Goal: Transaction & Acquisition: Purchase product/service

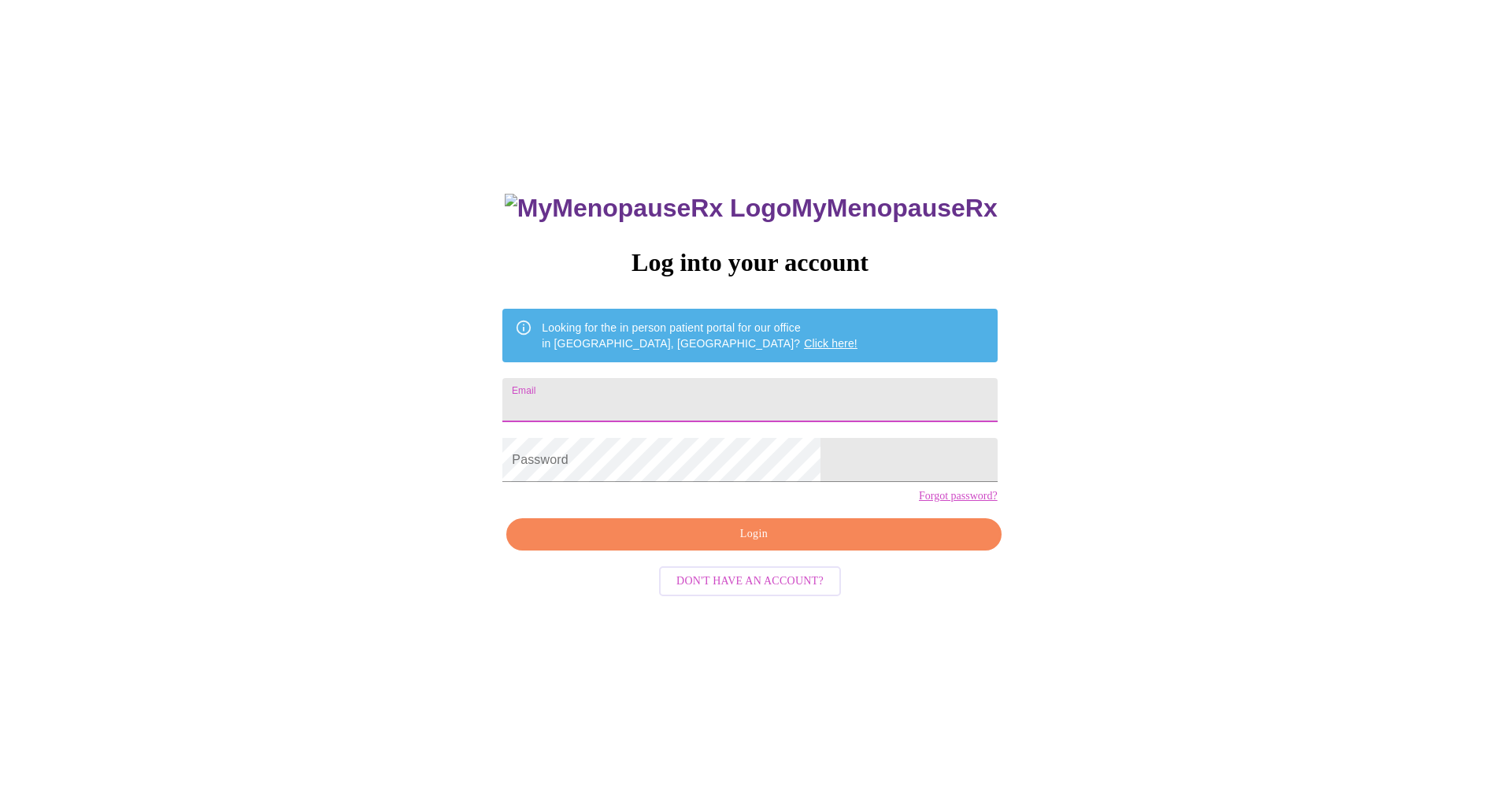
click at [654, 392] on input "Email" at bounding box center [750, 400] width 495 height 44
type input "[EMAIL_ADDRESS][DOMAIN_NAME]"
click at [686, 544] on span "Login" at bounding box center [753, 534] width 459 height 20
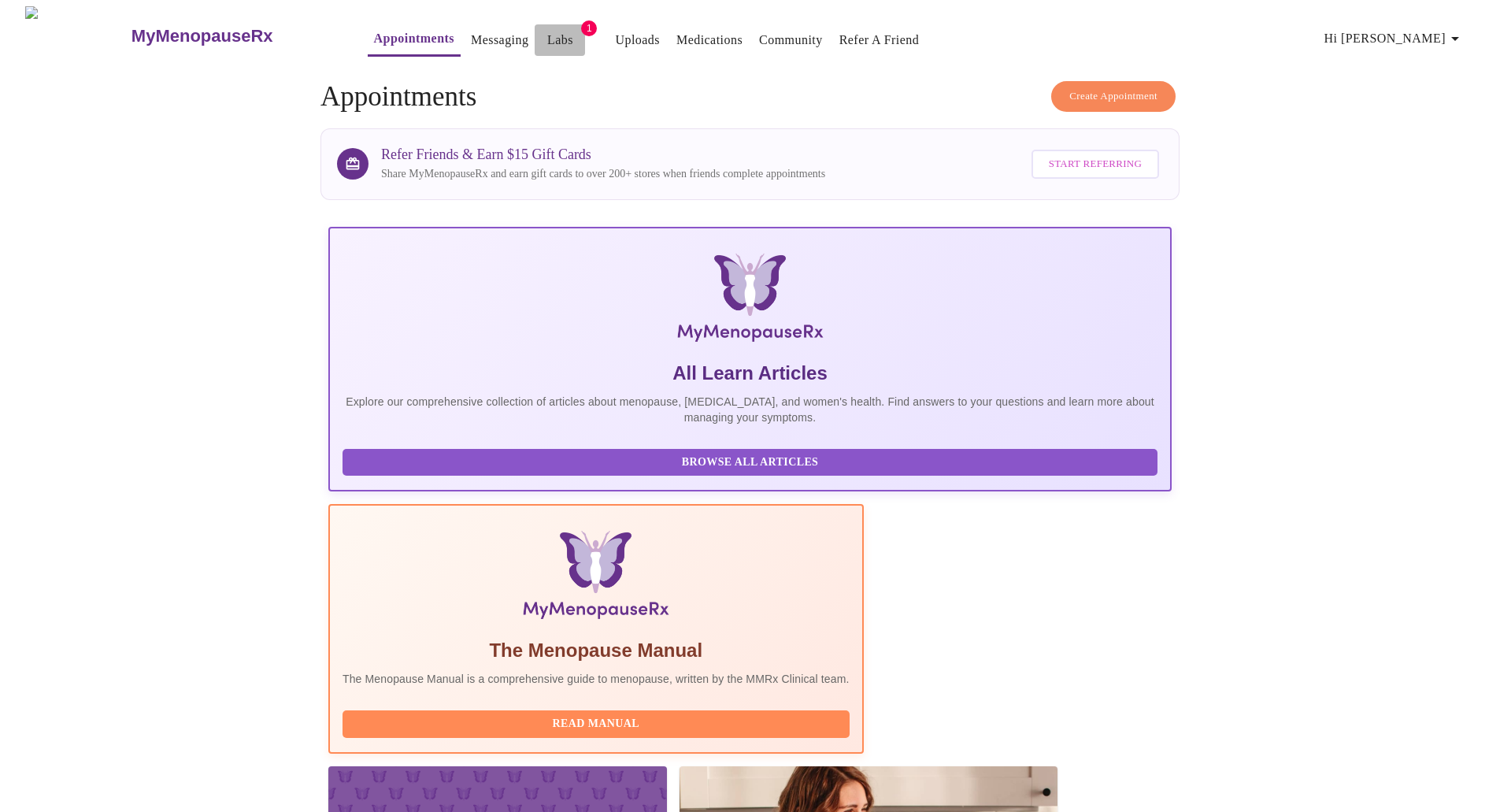
click at [547, 32] on link "Labs" at bounding box center [560, 40] width 26 height 22
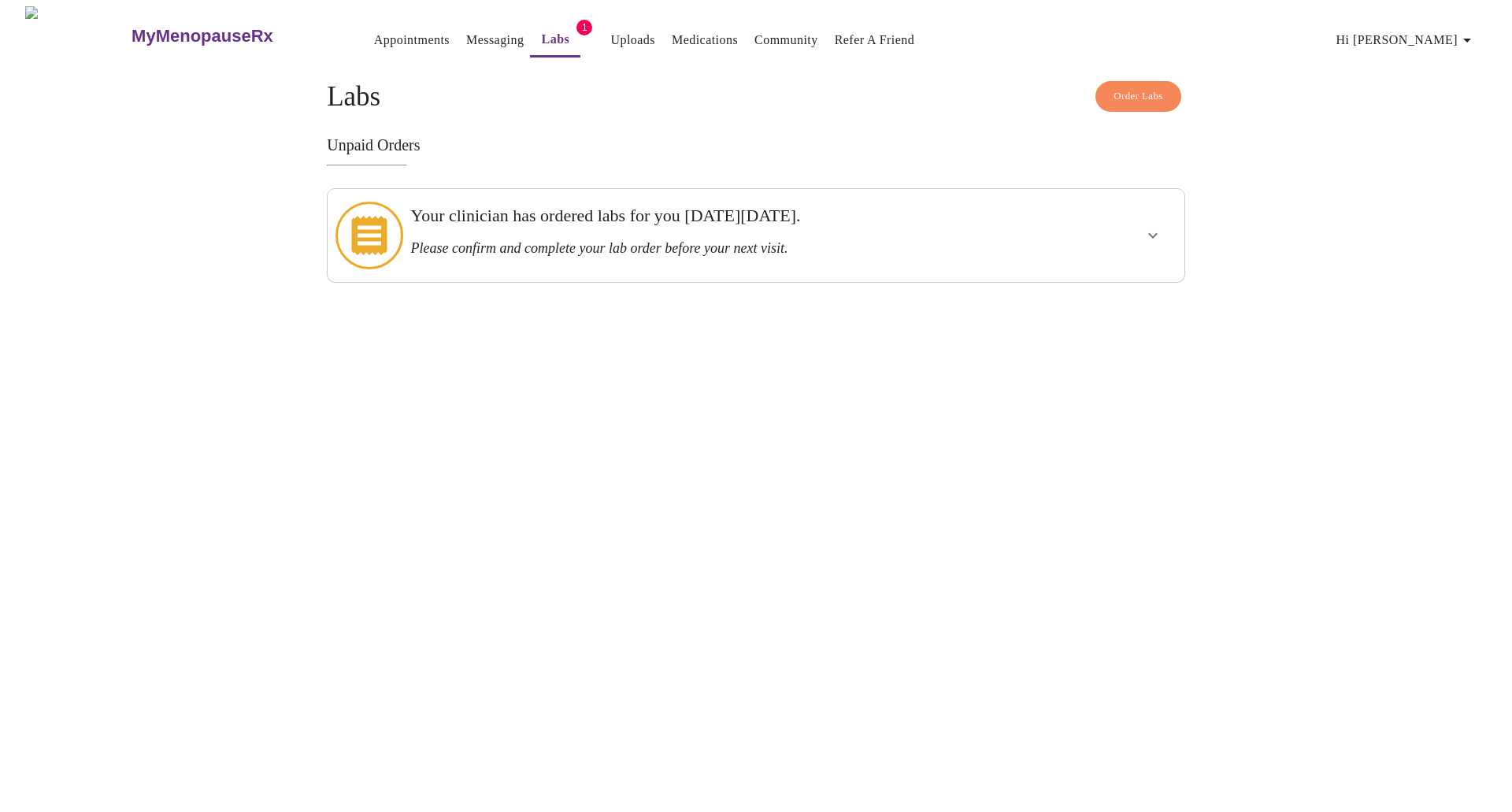
click at [899, 241] on h3 "Please confirm and complete your lab order before your next visit." at bounding box center [714, 248] width 608 height 17
click at [1147, 226] on icon "show more" at bounding box center [1152, 235] width 19 height 19
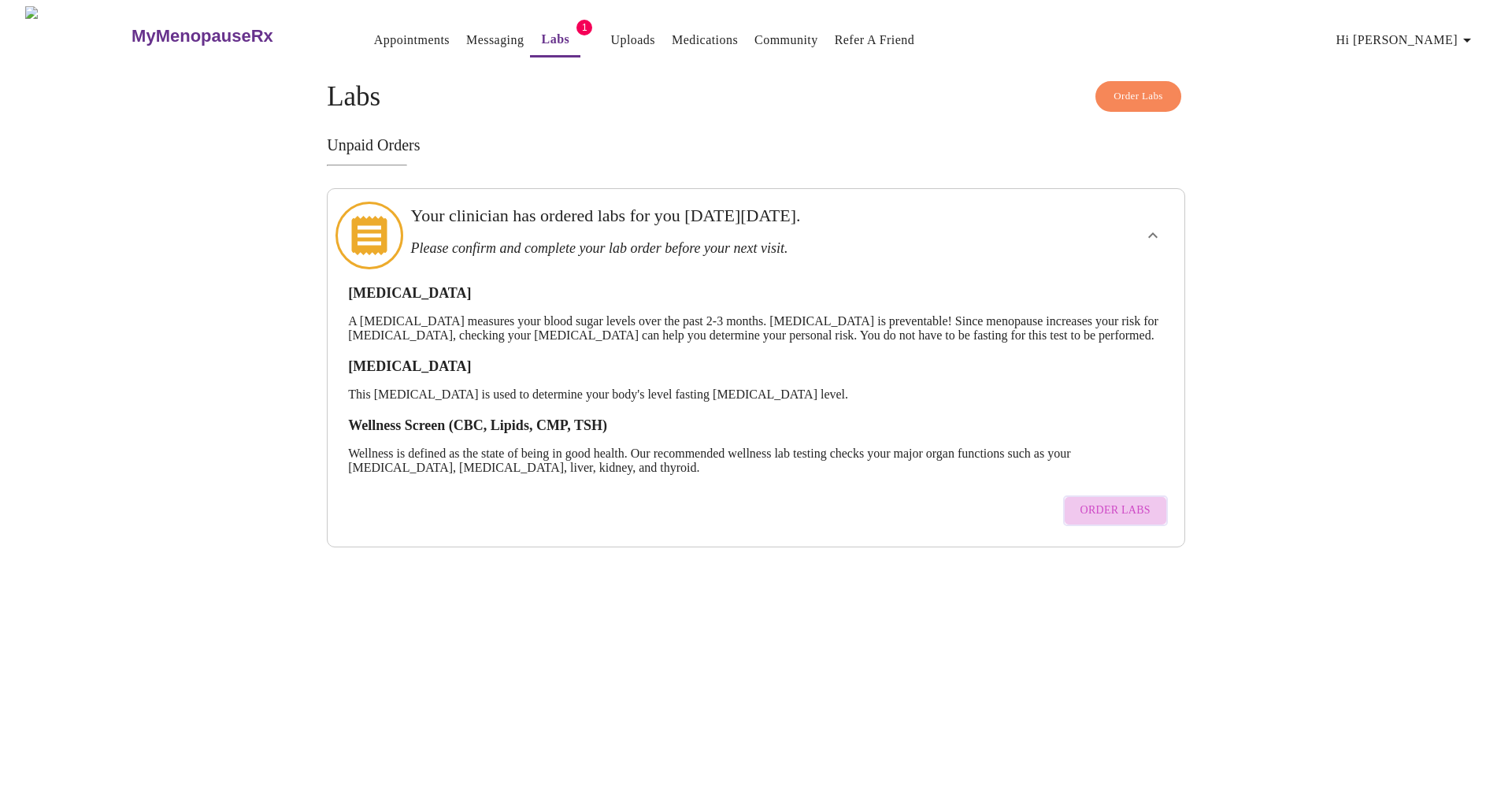
click at [1143, 513] on span "Order Labs" at bounding box center [1114, 511] width 70 height 20
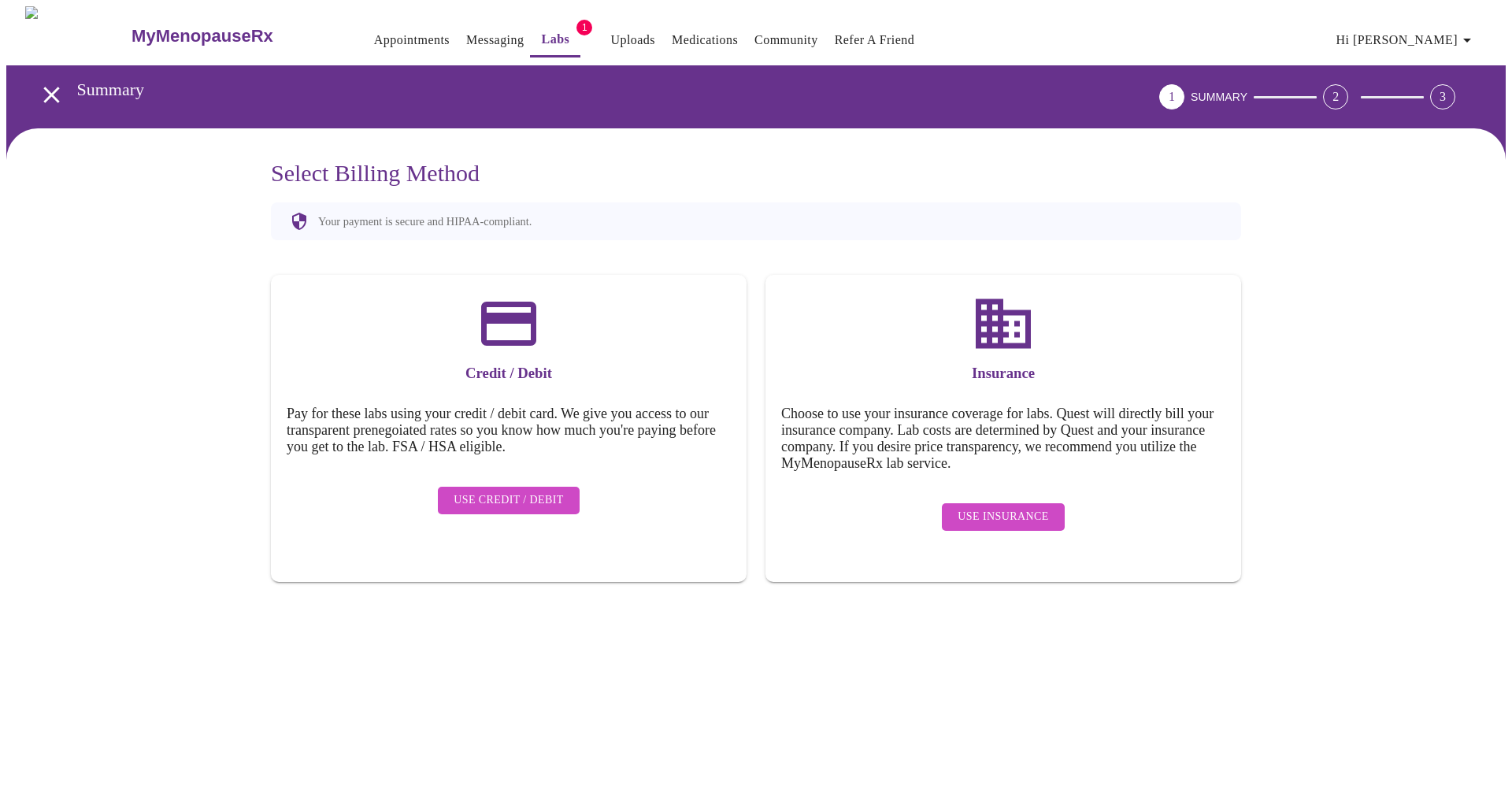
click at [531, 491] on span "Use Credit / Debit" at bounding box center [509, 501] width 110 height 20
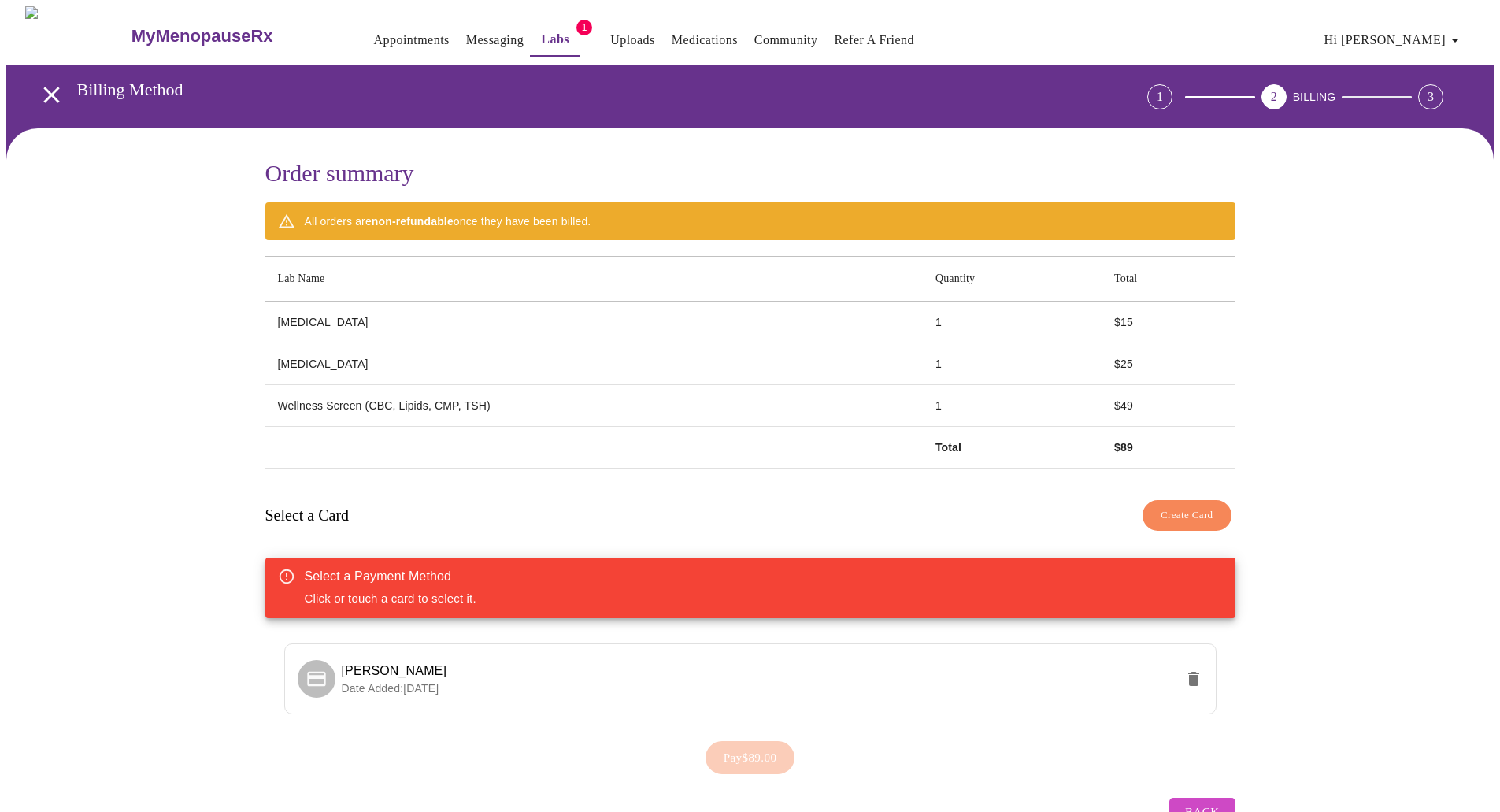
click at [40, 89] on icon "open drawer" at bounding box center [51, 95] width 28 height 27
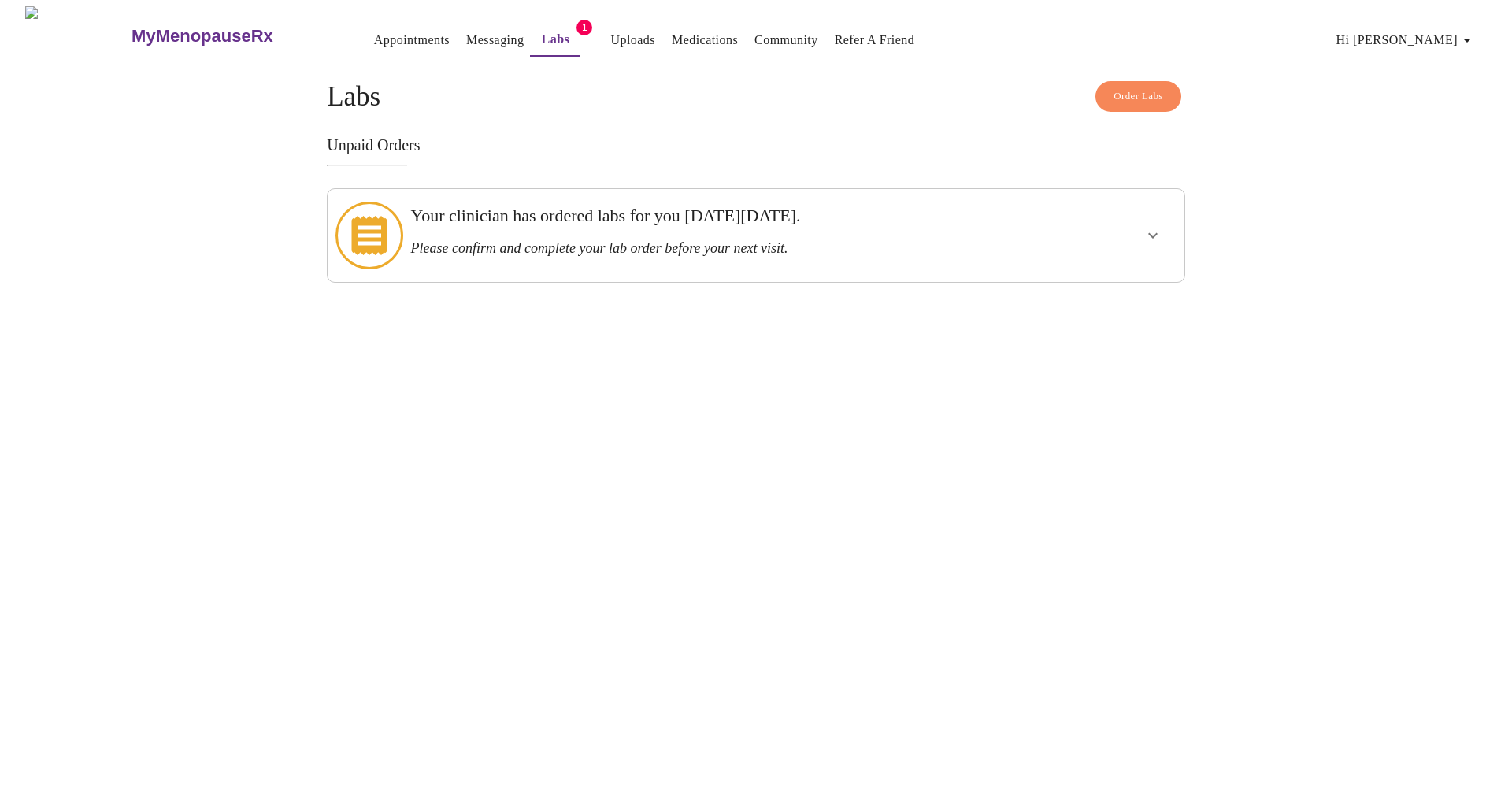
click at [822, 220] on h3 "Your clinician has ordered labs for you [DATE][DATE]." at bounding box center [714, 215] width 608 height 21
click at [1154, 226] on icon "show more" at bounding box center [1152, 235] width 19 height 19
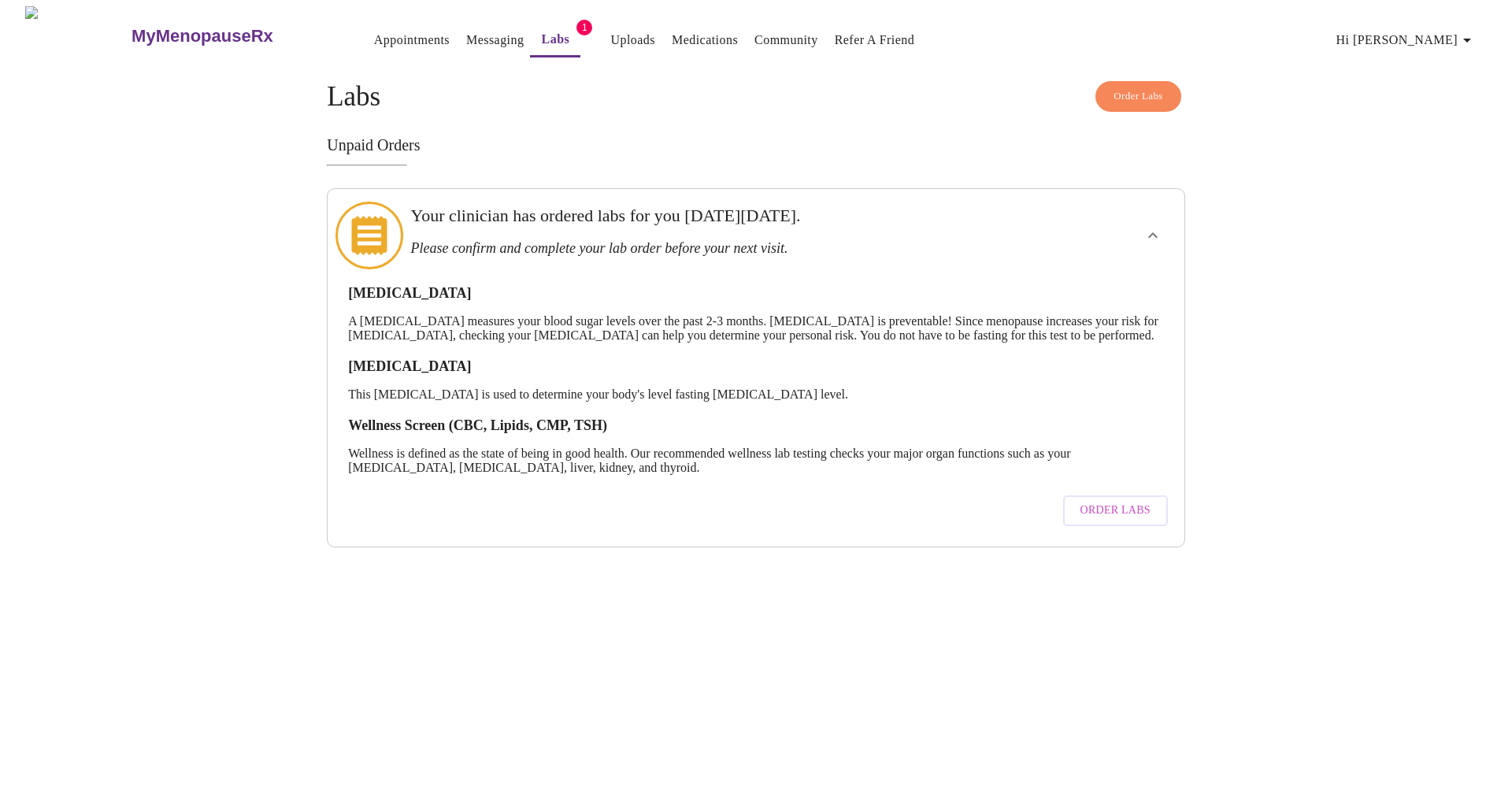
click at [610, 35] on link "Uploads" at bounding box center [632, 40] width 45 height 22
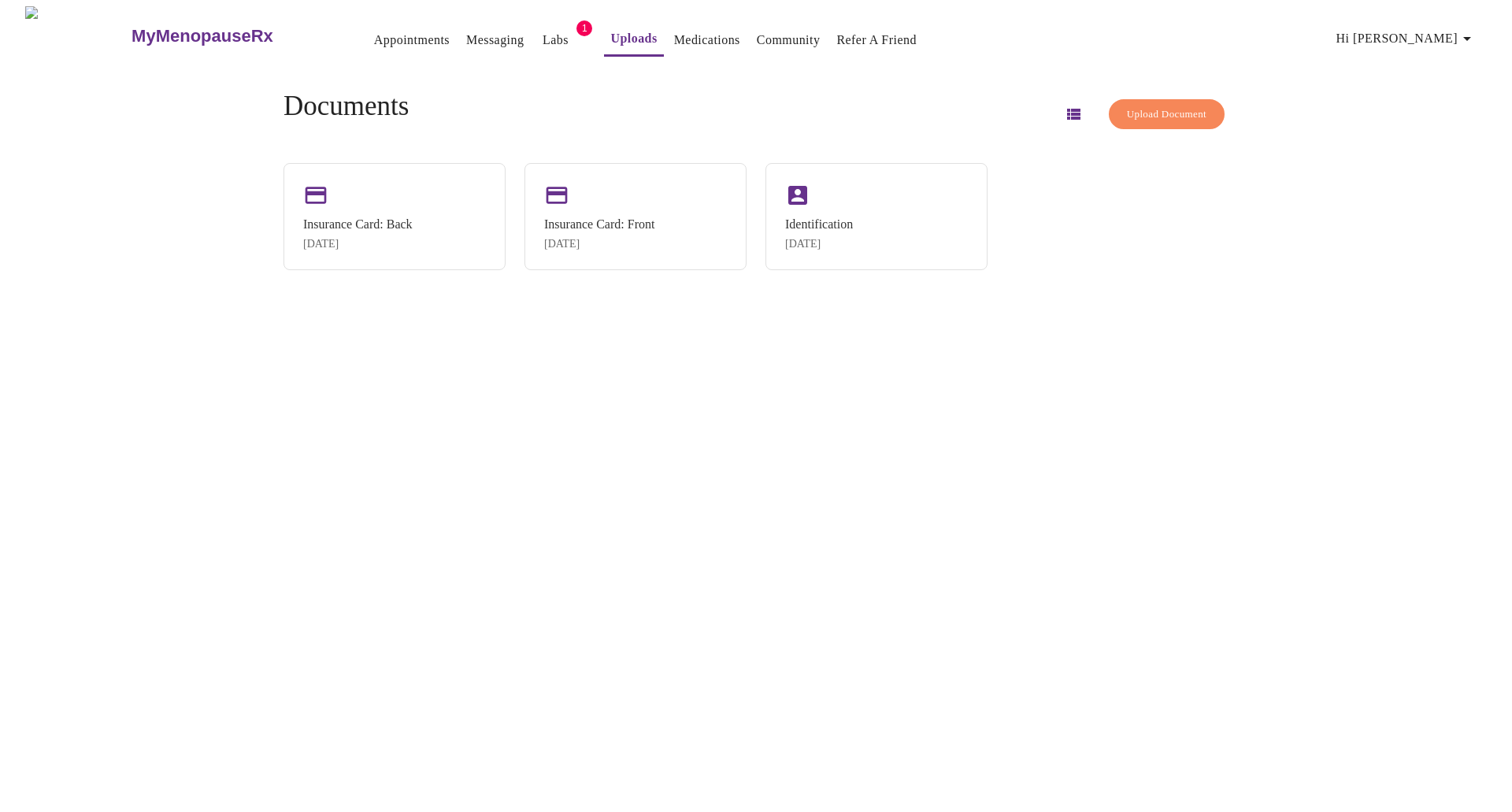
click at [668, 48] on button "Medications" at bounding box center [707, 40] width 79 height 31
click at [374, 37] on link "Appointments" at bounding box center [411, 40] width 76 height 22
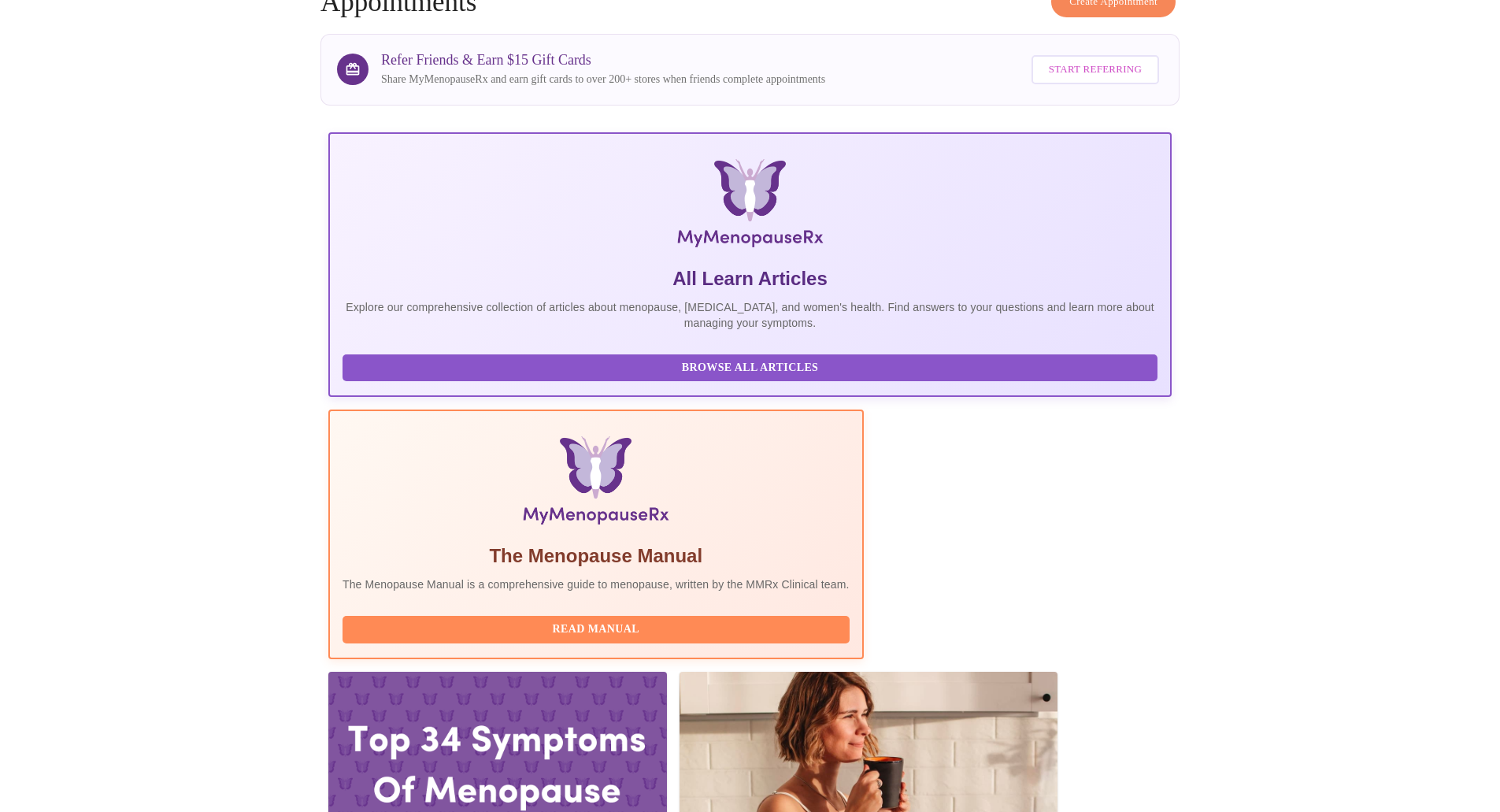
scroll to position [341, 0]
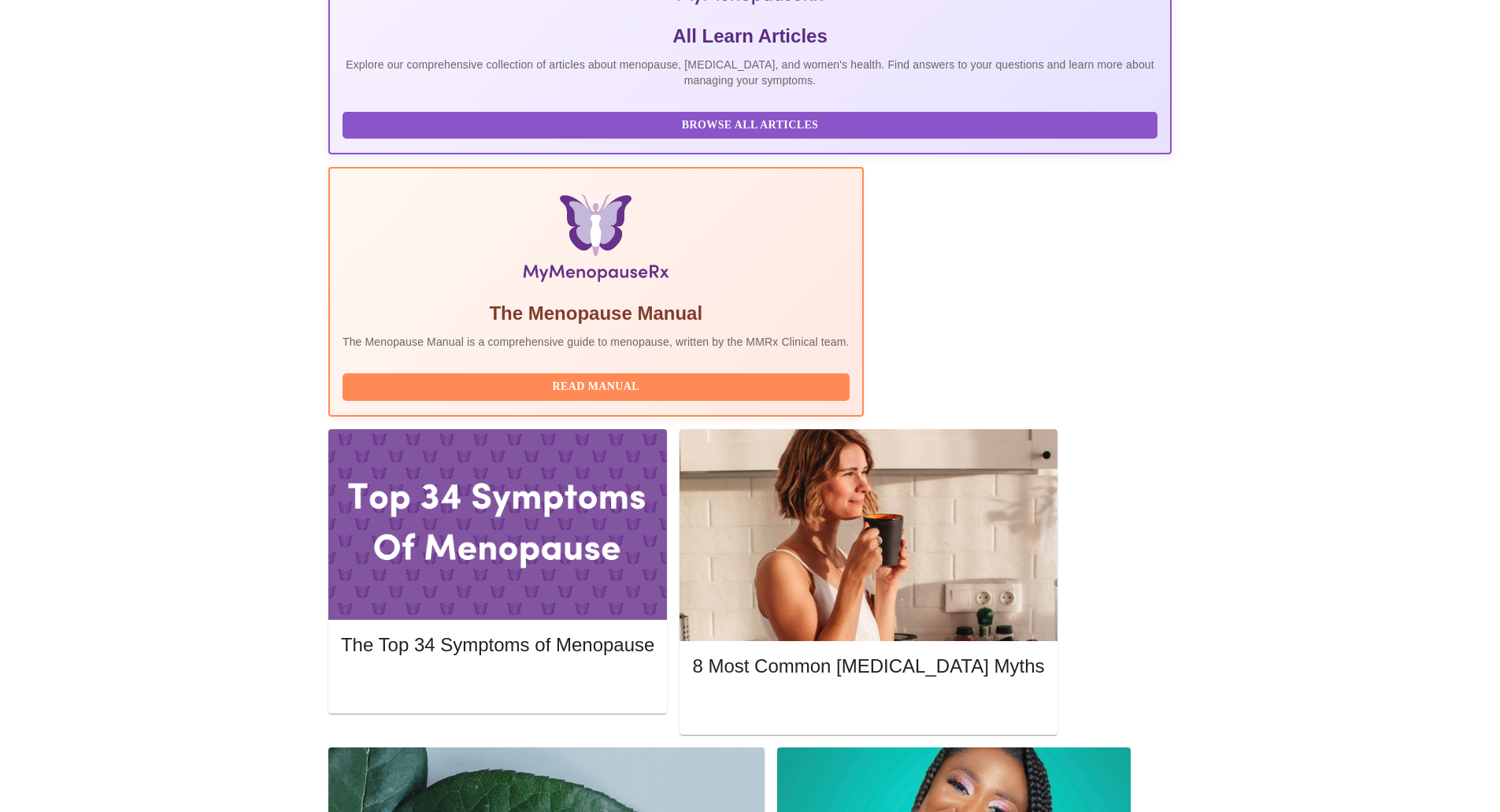
scroll to position [483, 0]
